Goal: Check status: Check status

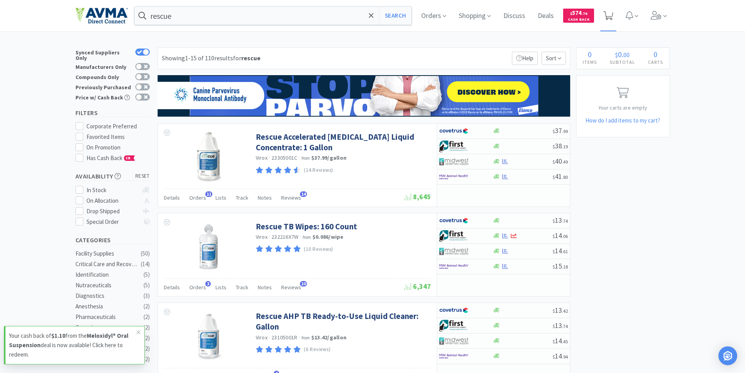
click at [610, 14] on icon at bounding box center [608, 15] width 10 height 9
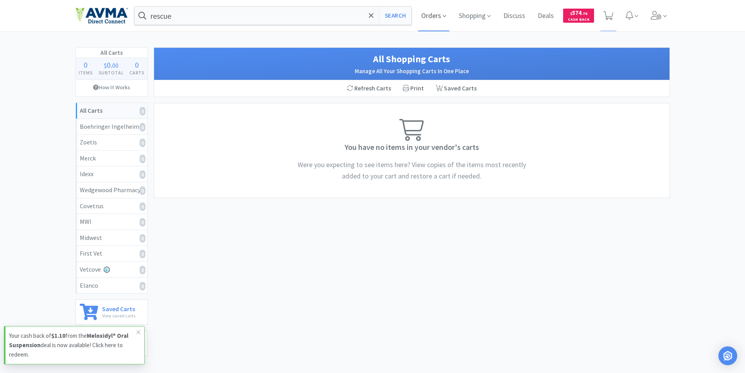
click at [426, 17] on span "Orders" at bounding box center [433, 15] width 31 height 31
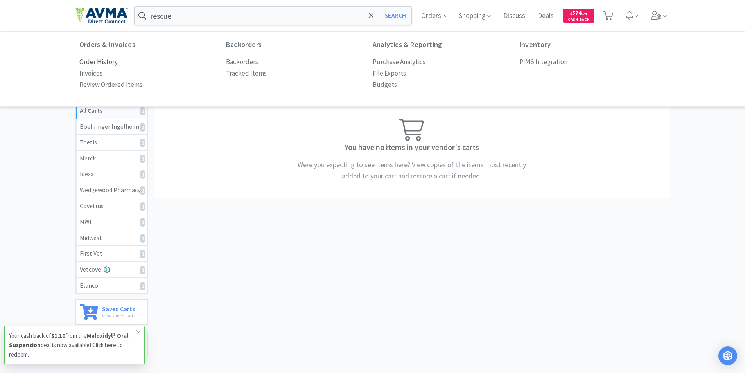
click at [93, 59] on p "Order History" at bounding box center [98, 62] width 38 height 11
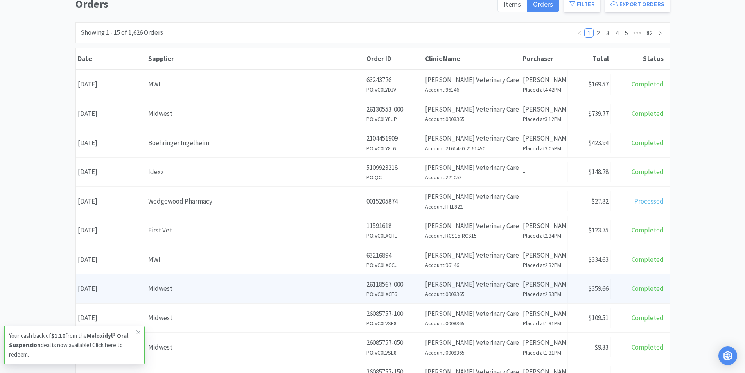
scroll to position [78, 0]
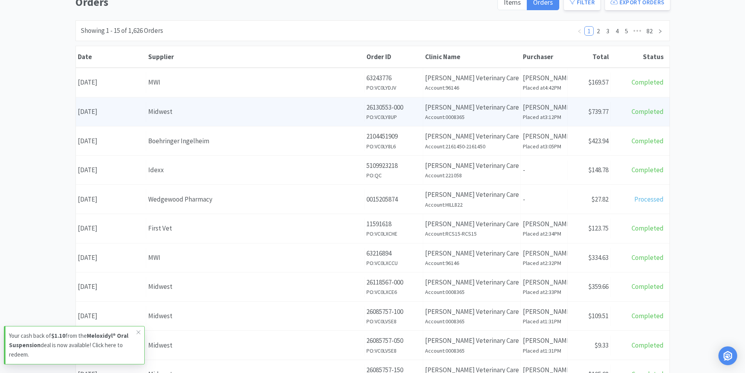
click at [106, 112] on div "Date [DATE]" at bounding box center [111, 112] width 70 height 20
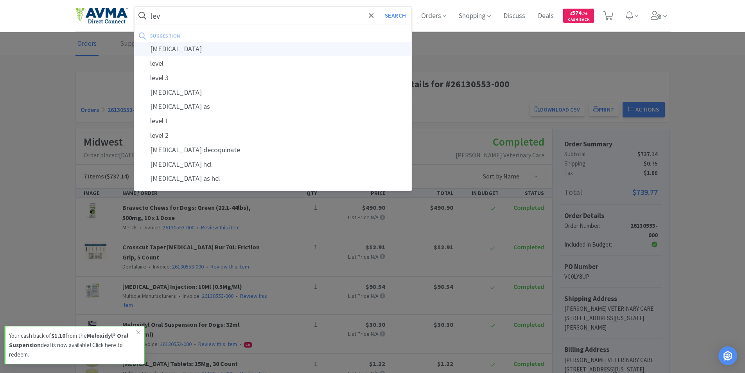
click at [179, 50] on div "[MEDICAL_DATA]" at bounding box center [272, 49] width 277 height 14
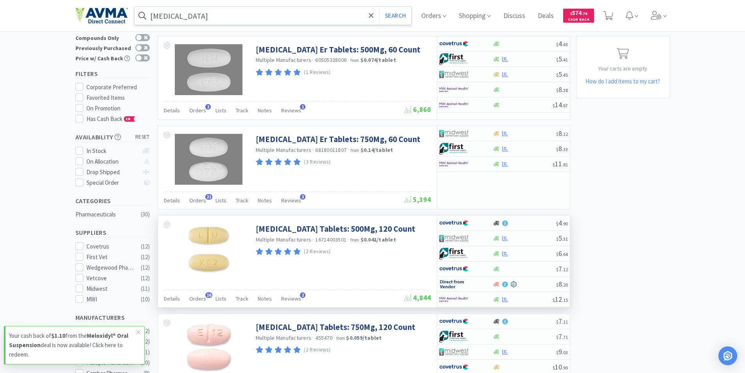
scroll to position [117, 0]
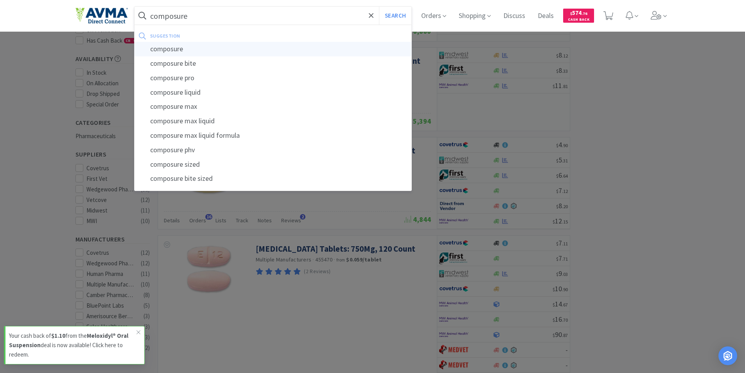
type input "composure"
click at [174, 48] on div "composure" at bounding box center [272, 49] width 277 height 14
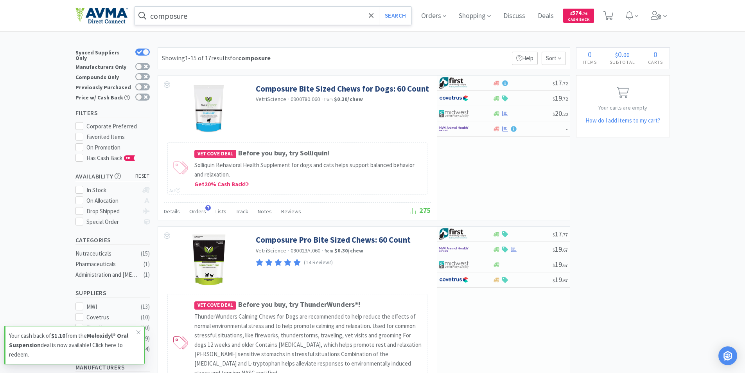
click at [213, 19] on input "composure" at bounding box center [272, 16] width 277 height 18
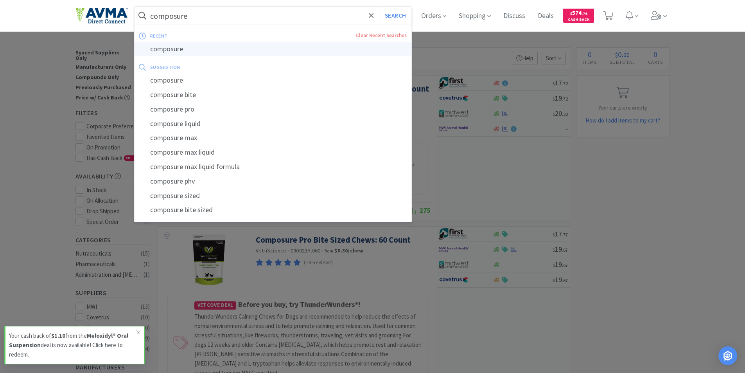
click at [183, 46] on div "composure" at bounding box center [272, 49] width 277 height 14
